Goal: Information Seeking & Learning: Learn about a topic

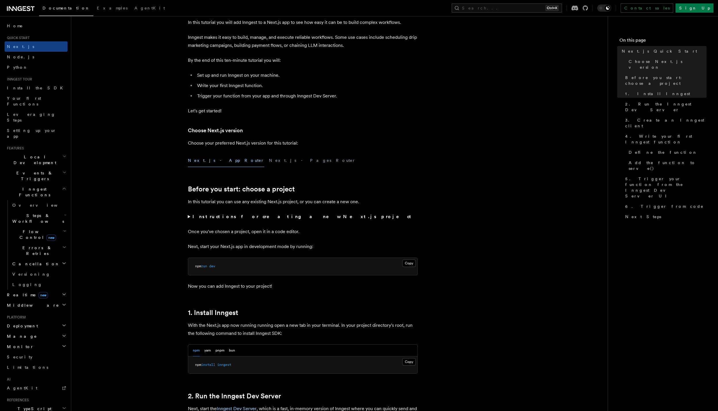
drag, startPoint x: 588, startPoint y: 208, endPoint x: 592, endPoint y: 206, distance: 4.5
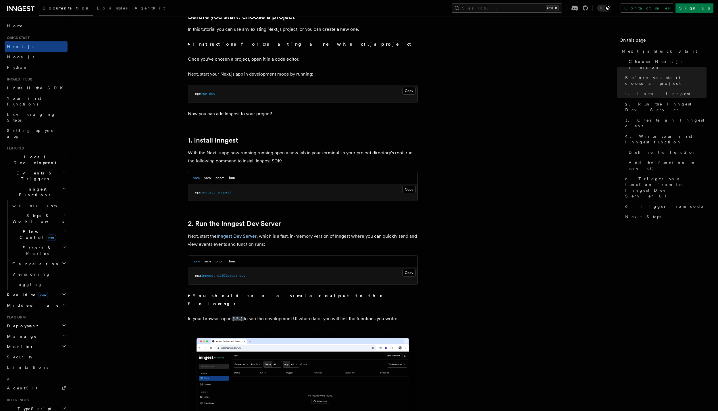
scroll to position [241, 0]
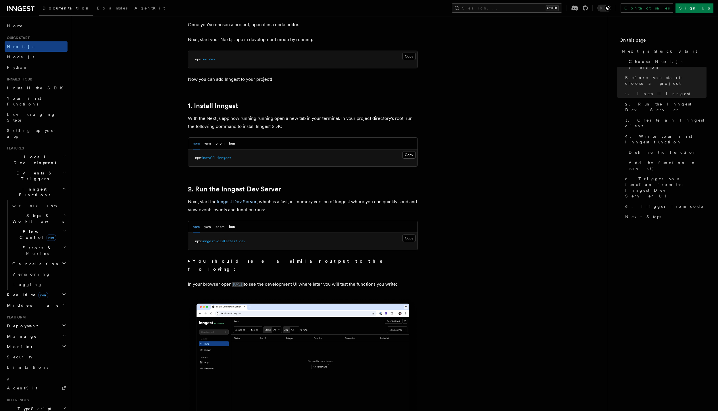
click at [658, 226] on nav "On this page Next.js Quick Start Choose Next.js version Before you start: choos…" at bounding box center [663, 213] width 110 height 395
drag, startPoint x: 515, startPoint y: 174, endPoint x: 513, endPoint y: 176, distance: 3.1
click at [0, 84] on span at bounding box center [0, 213] width 0 height 395
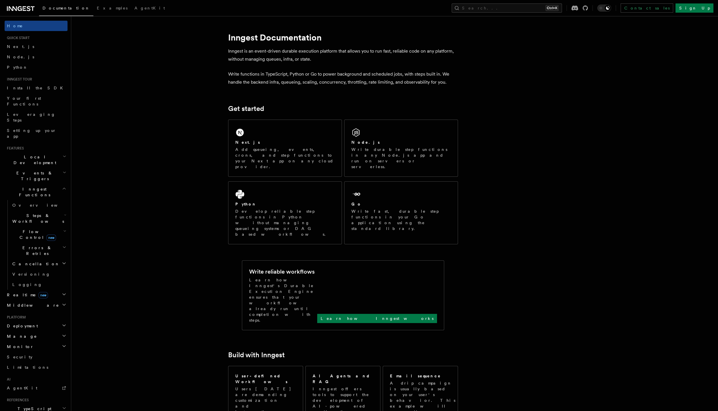
click at [0, 303] on span at bounding box center [0, 213] width 0 height 395
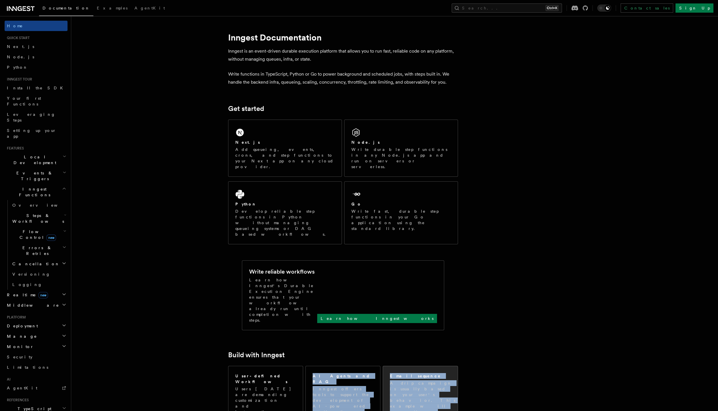
click at [437, 380] on p "A drip campaign is usually based on your user's behavior. This example will wal…" at bounding box center [424, 406] width 68 height 52
